Goal: Entertainment & Leisure: Consume media (video, audio)

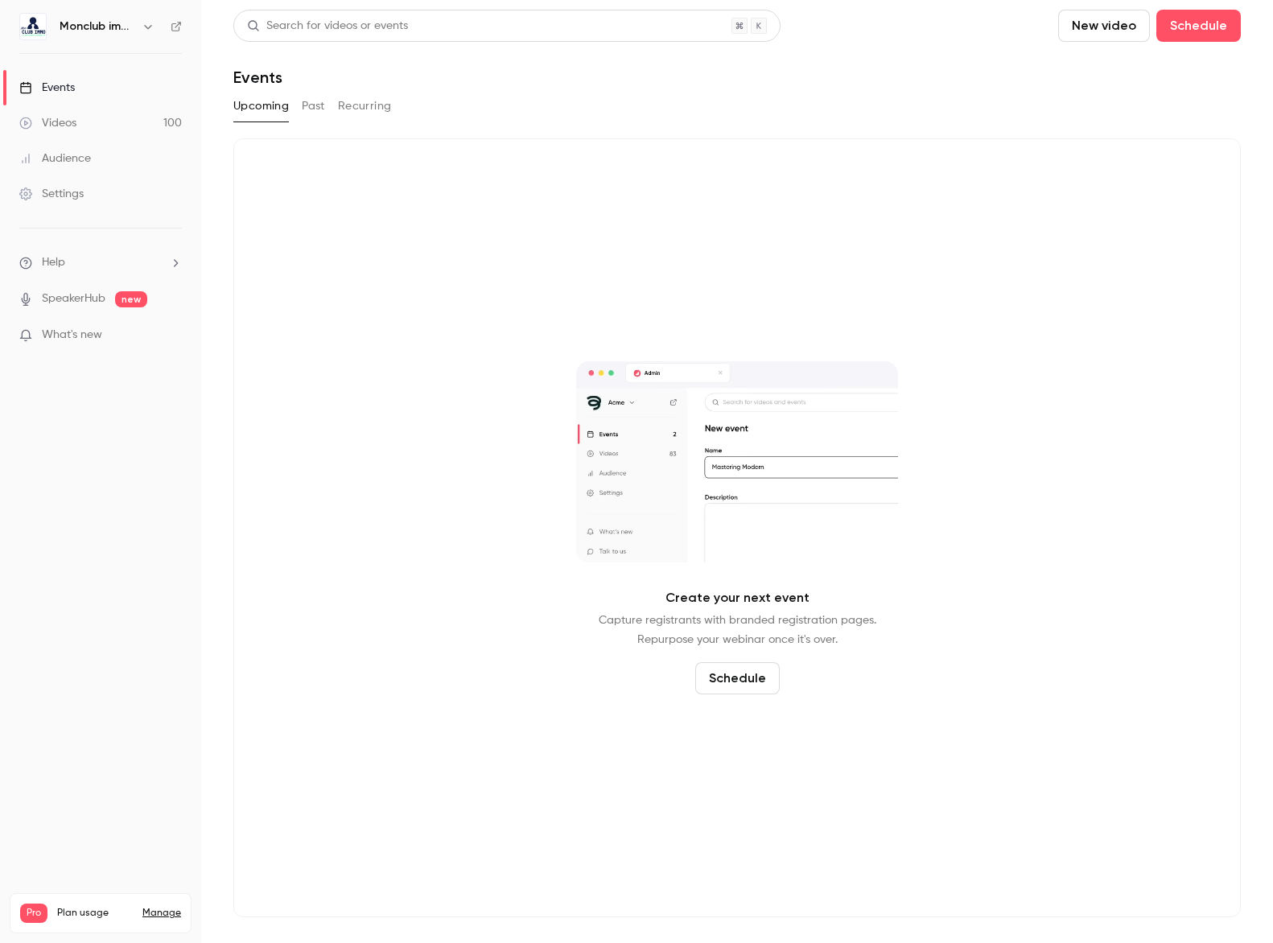
click at [69, 118] on div "Videos" at bounding box center [47, 123] width 57 height 16
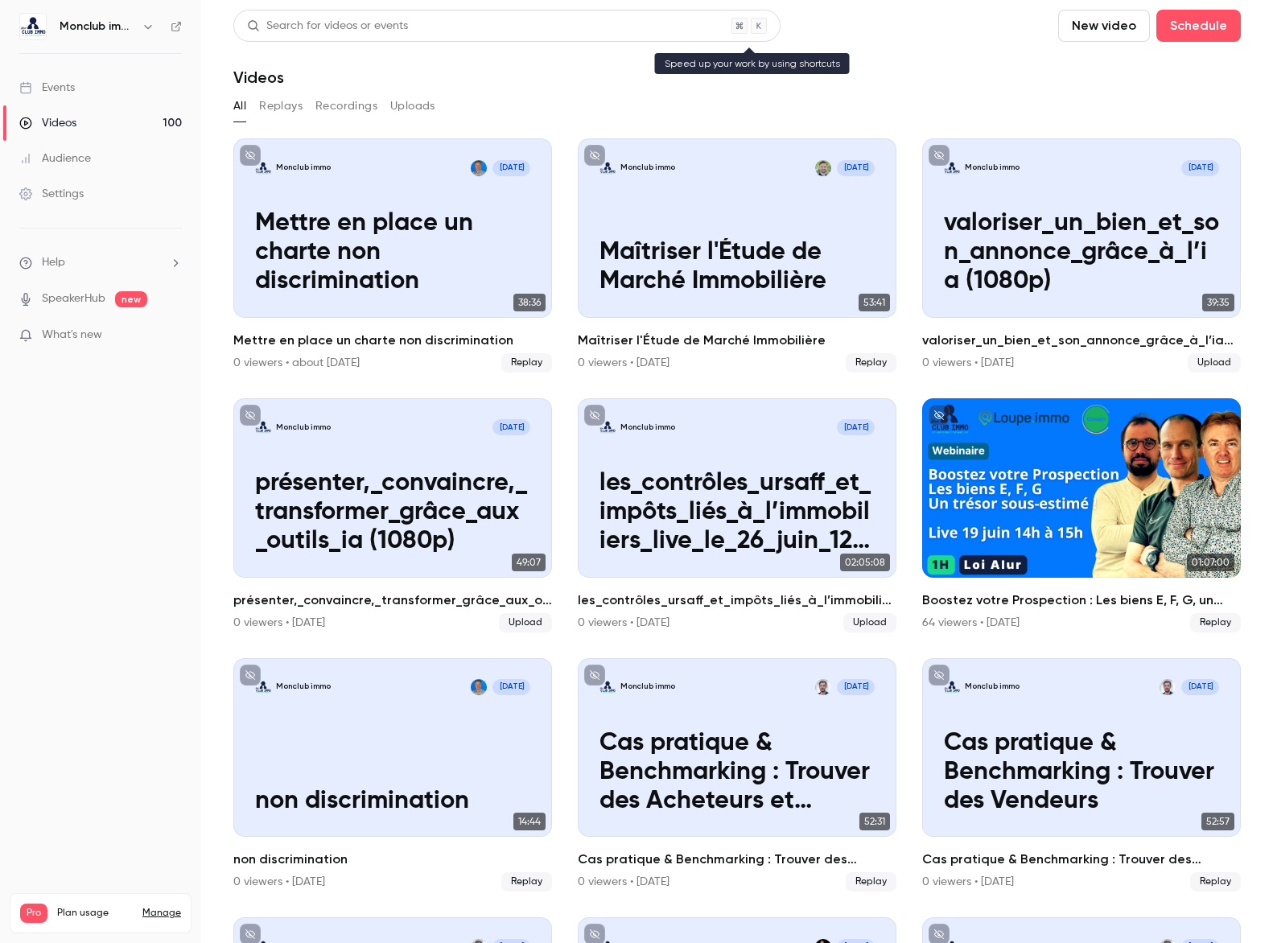
click at [311, 25] on div "Search for videos or events" at bounding box center [327, 26] width 161 height 17
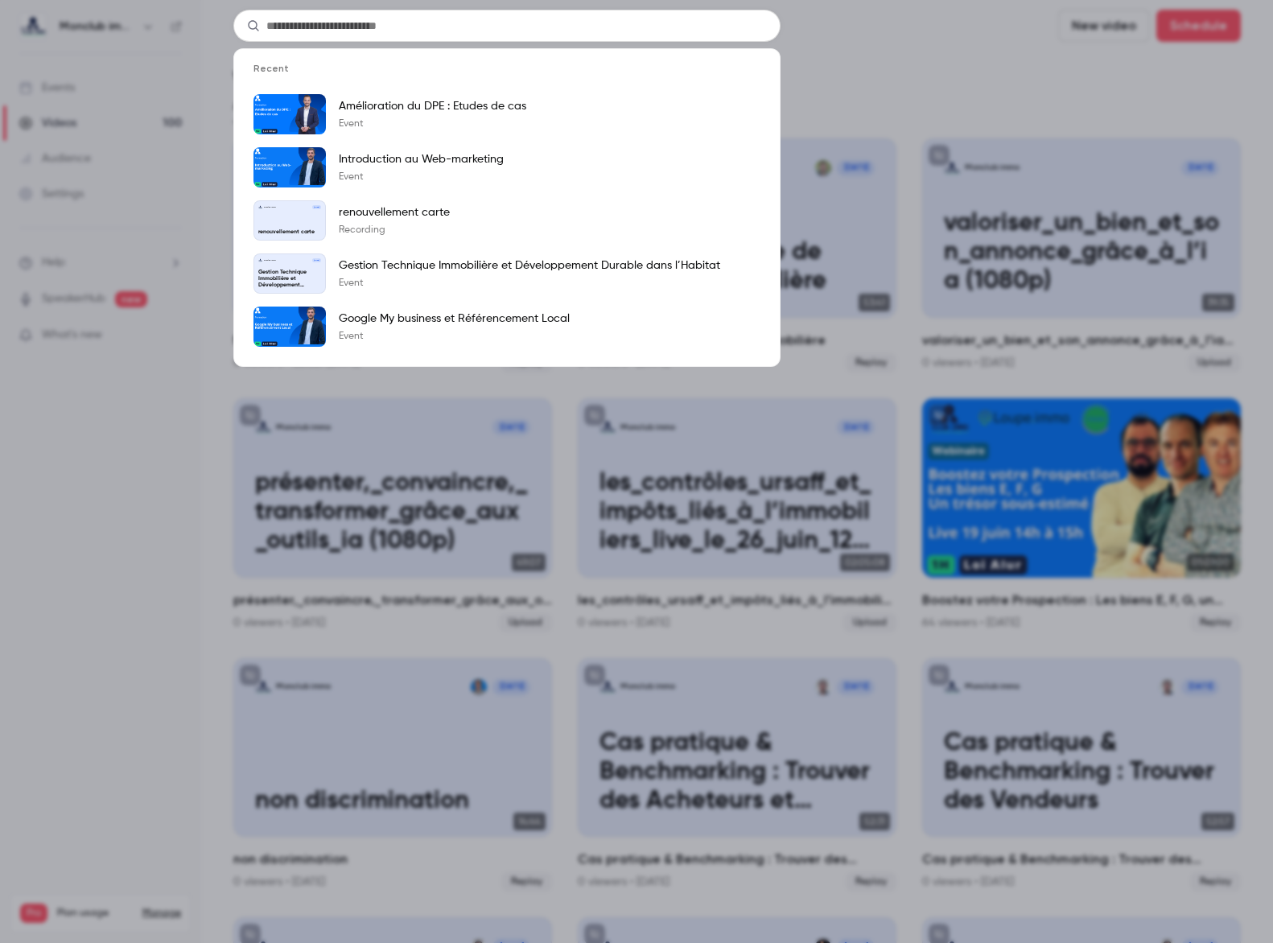
click at [310, 25] on input "text" at bounding box center [506, 26] width 547 height 32
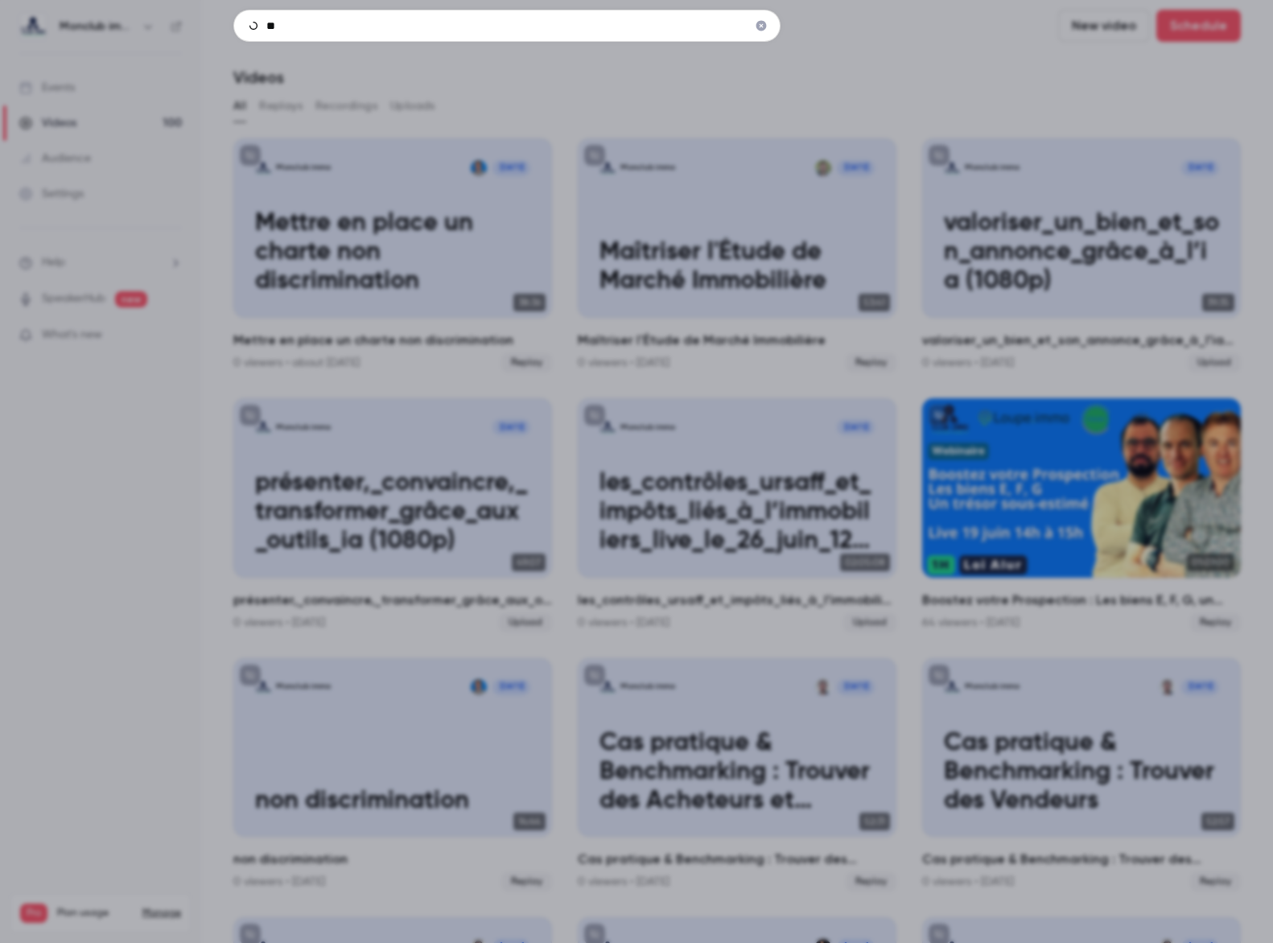
type input "*"
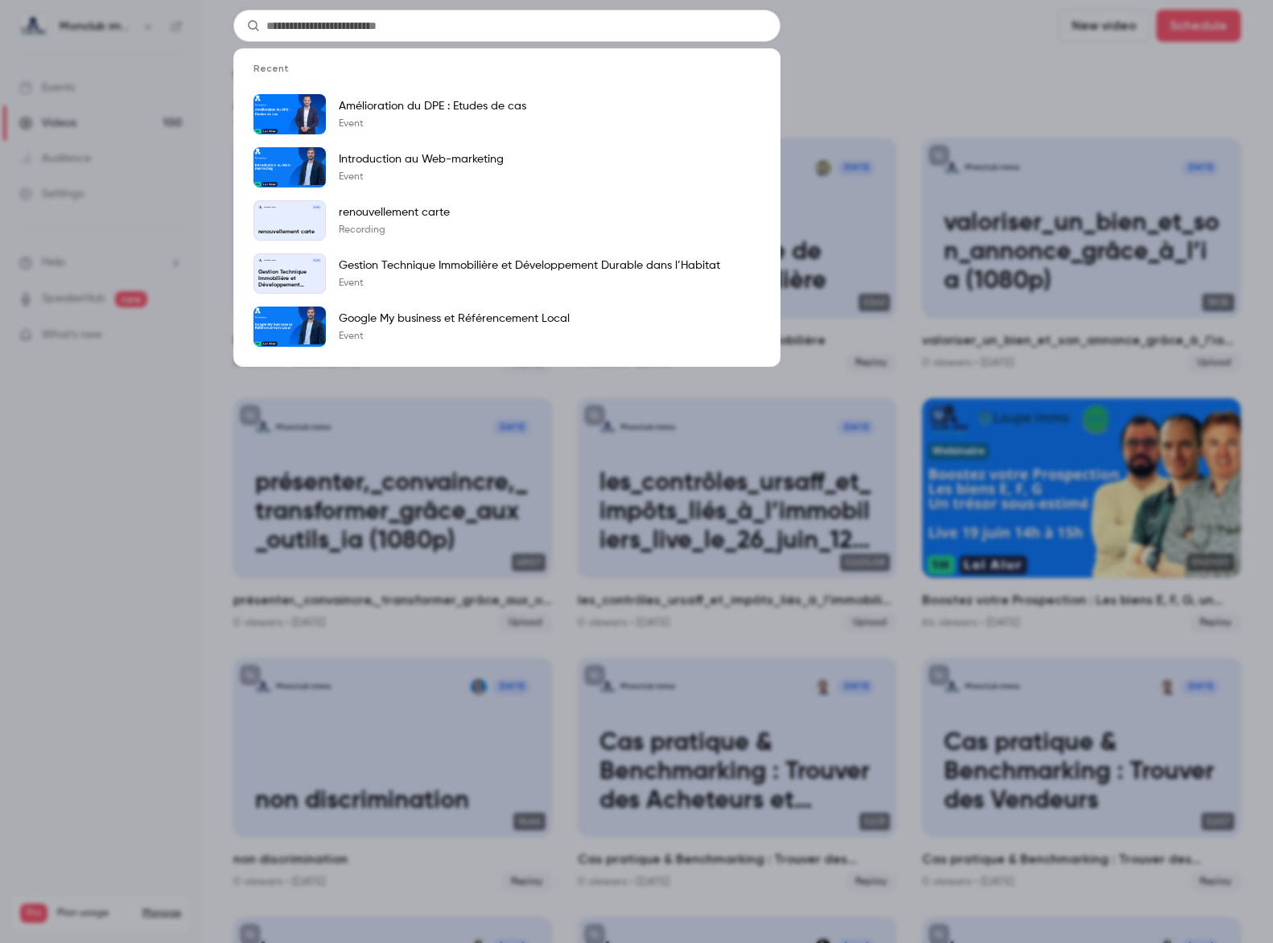
drag, startPoint x: 222, startPoint y: 628, endPoint x: 249, endPoint y: 599, distance: 39.9
click at [223, 626] on div "Recent Amélioration du DPE : Etudes de cas Event Introduction au Web-marketing …" at bounding box center [636, 471] width 1273 height 943
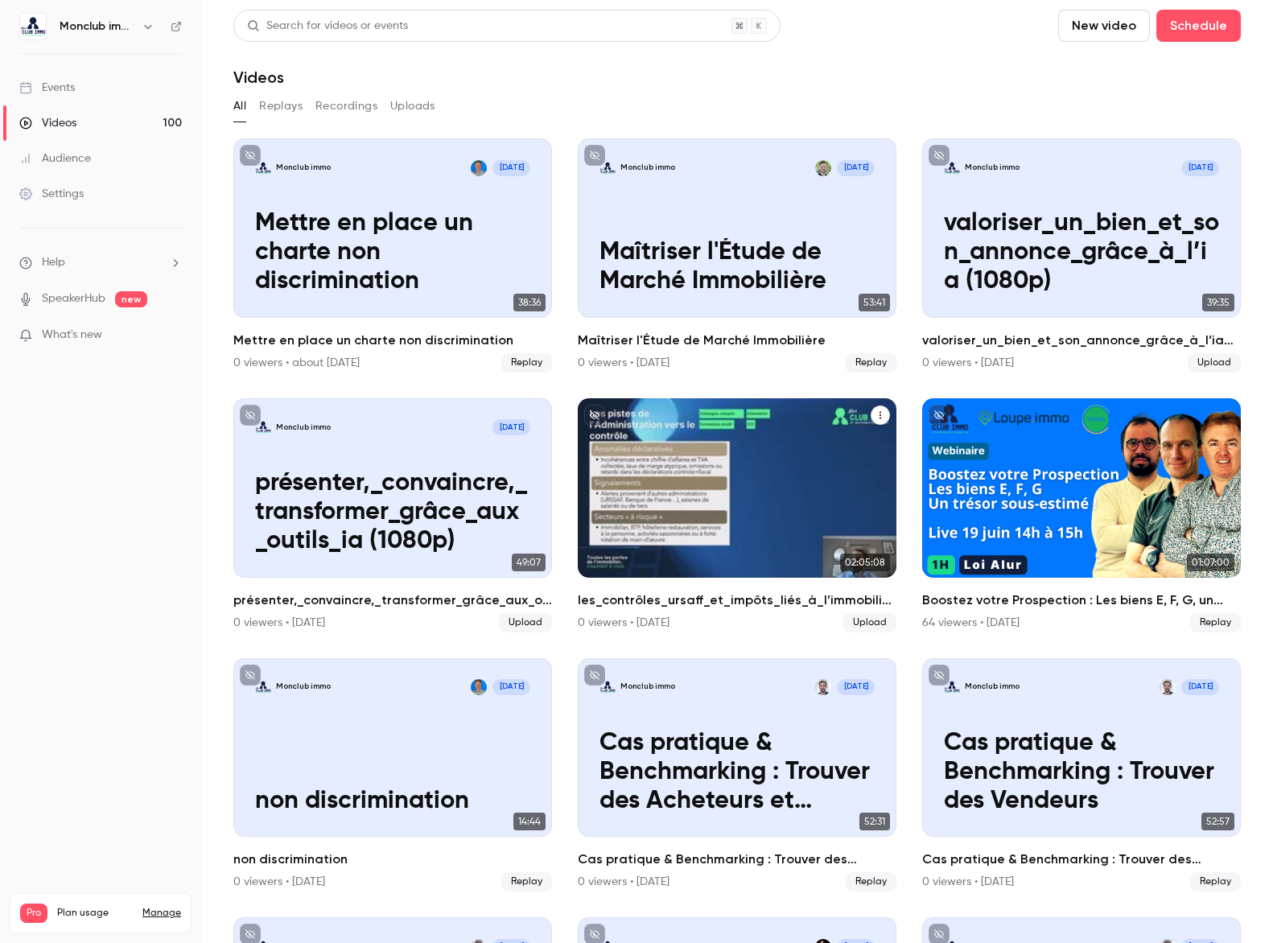
click at [884, 414] on icon "les_contrôles_ursaff_et_impôts_liés_à_l’immobiliers_live_le_26_juin_12h-14h…" at bounding box center [881, 415] width 10 height 10
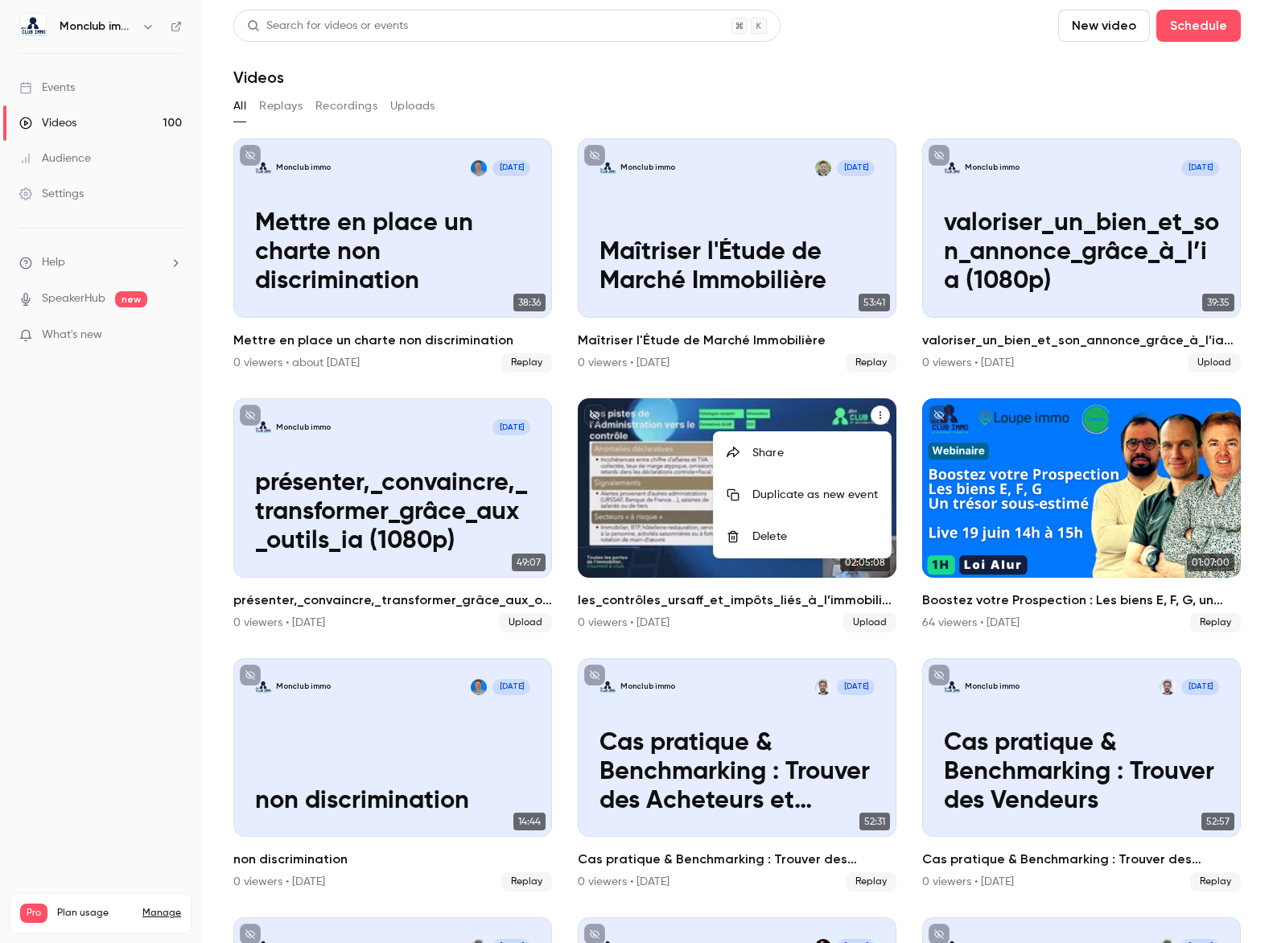
click at [884, 414] on div at bounding box center [636, 471] width 1273 height 943
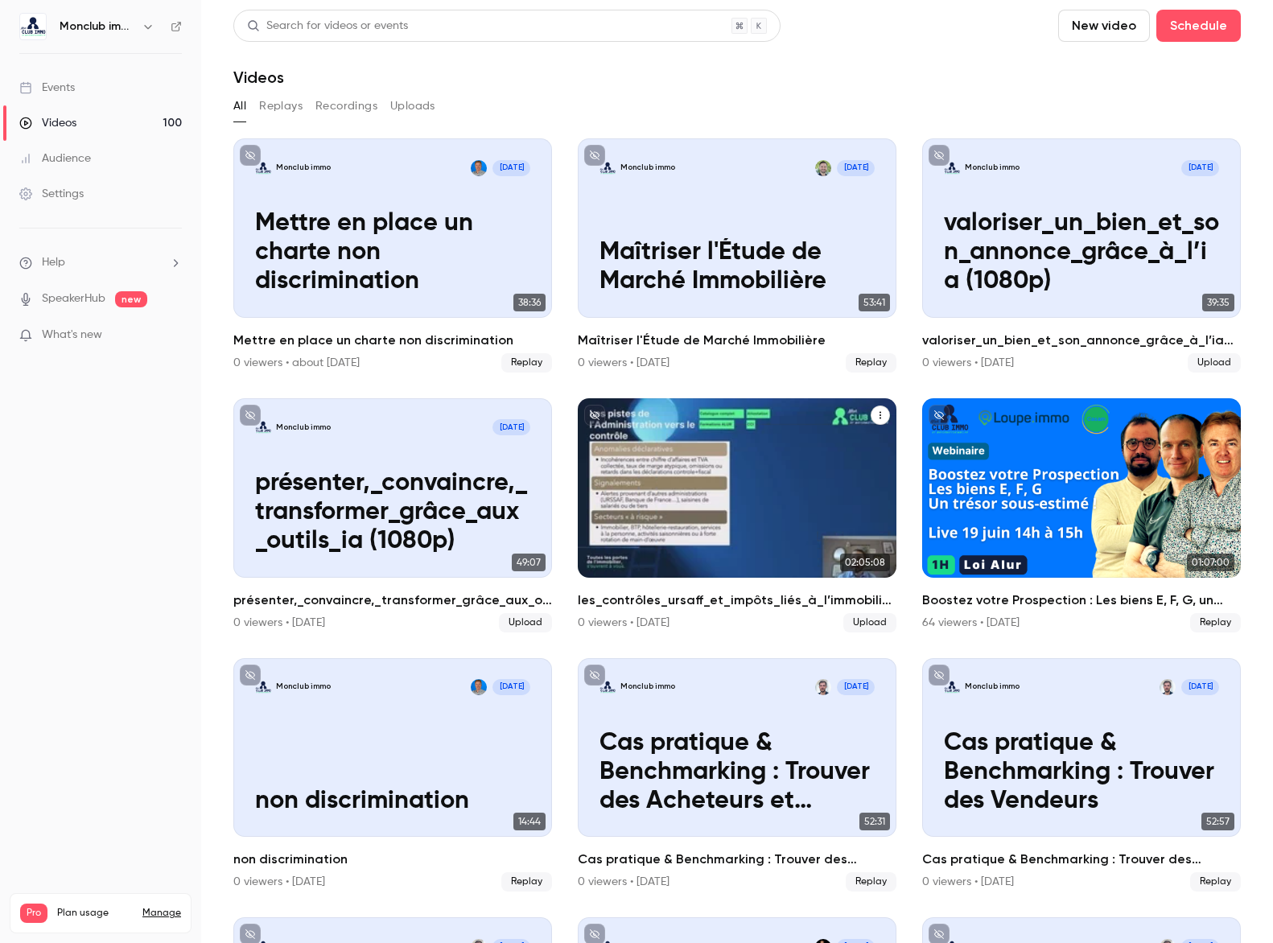
click at [732, 444] on div "Monclub immo [DATE] les_contrôles_ursaff_et_impôts_liés_à_l’immobiliers_liv…" at bounding box center [737, 487] width 319 height 179
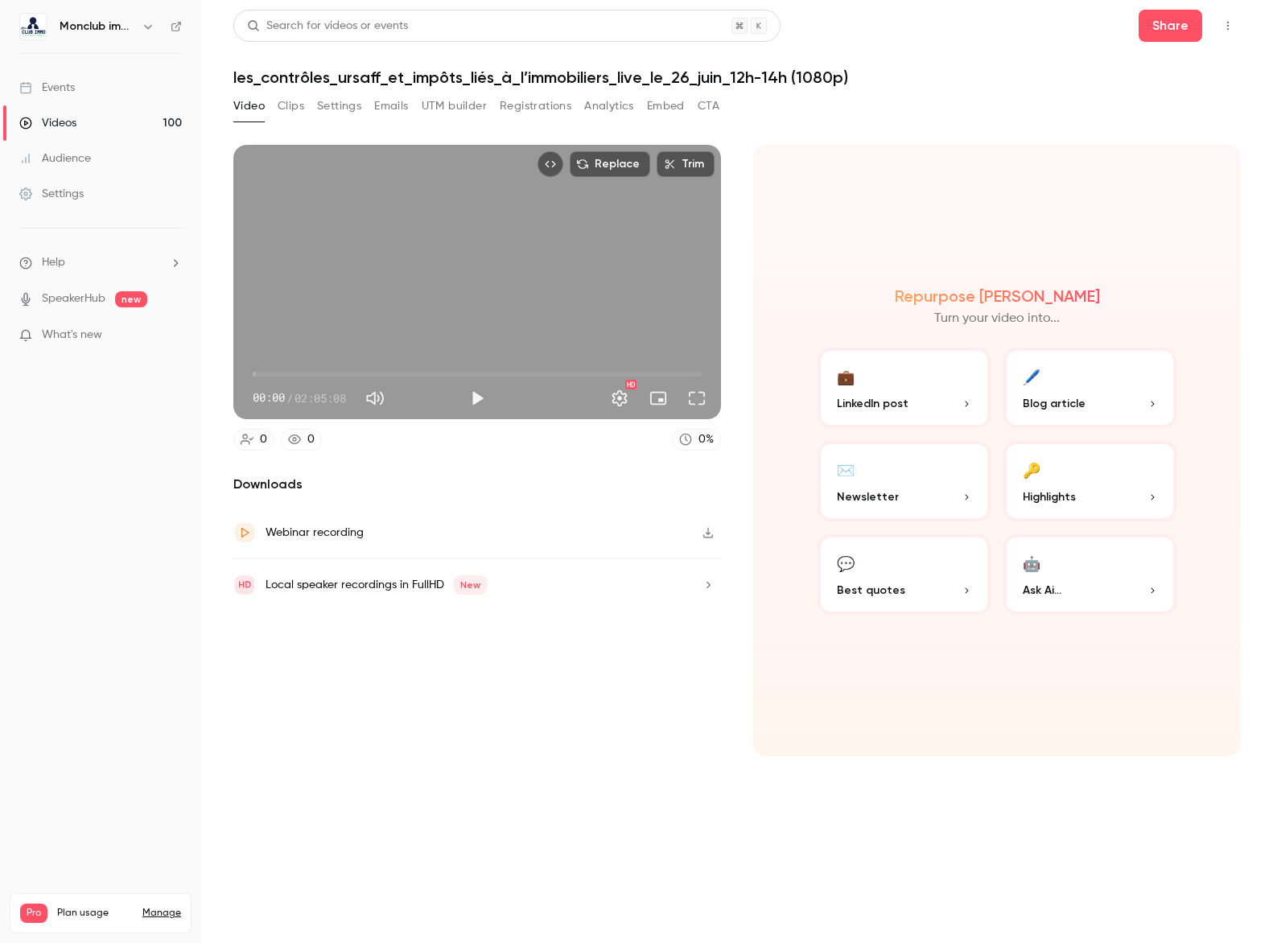
click at [706, 530] on icon "button" at bounding box center [708, 532] width 13 height 11
click at [712, 532] on icon "button" at bounding box center [708, 532] width 13 height 11
